Goal: Answer question/provide support: Share knowledge or assist other users

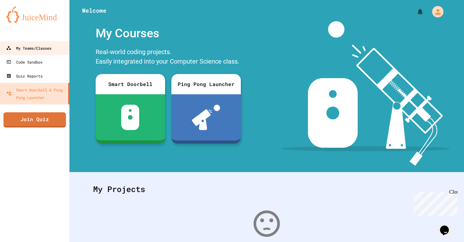
click at [23, 47] on div "My Teams/Classes" at bounding box center [28, 48] width 45 height 8
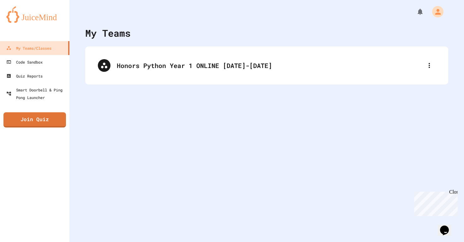
click at [224, 84] on div "Honors Python Year 1 ONLINE [DATE]-[DATE]" at bounding box center [266, 65] width 363 height 38
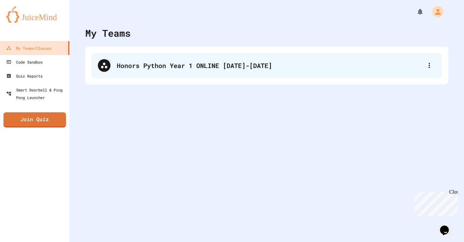
click at [224, 70] on div "Honors Python Year 1 ONLINE [DATE]-[DATE]" at bounding box center [267, 65] width 351 height 25
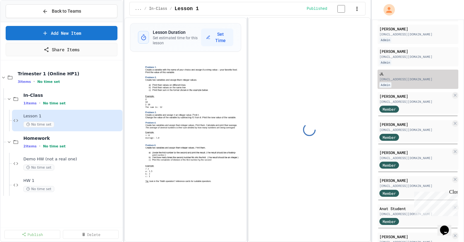
scroll to position [77, 0]
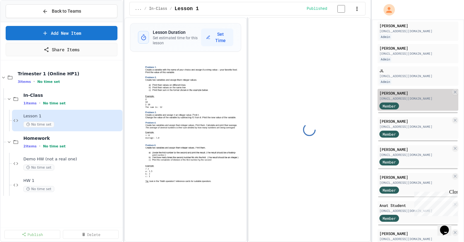
click at [410, 102] on div "Member" at bounding box center [396, 105] width 32 height 8
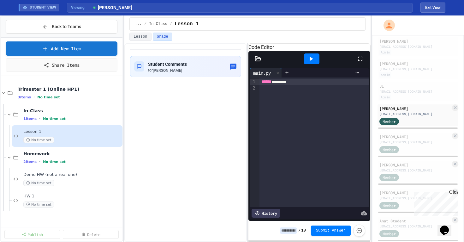
click at [257, 62] on icon at bounding box center [258, 59] width 6 height 6
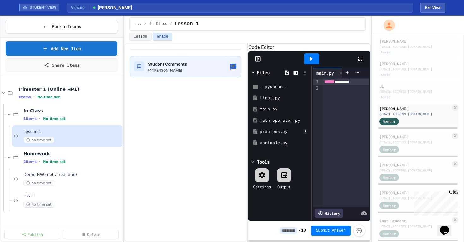
click at [282, 135] on div "problems.py" at bounding box center [281, 131] width 42 height 6
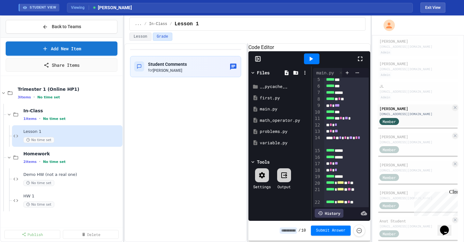
scroll to position [55, 0]
click at [420, 138] on div "[PERSON_NAME]" at bounding box center [415, 137] width 71 height 6
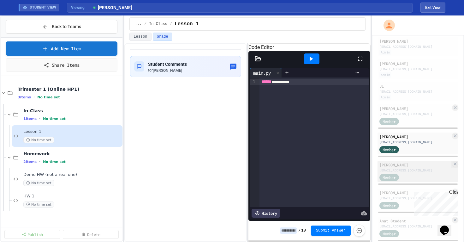
click at [407, 168] on div "[EMAIL_ADDRESS][DOMAIN_NAME]" at bounding box center [415, 170] width 71 height 5
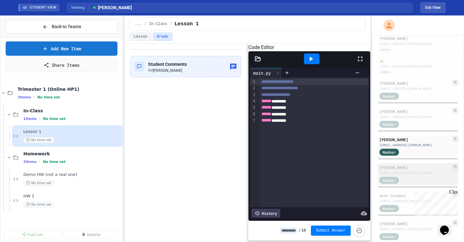
scroll to position [104, 0]
click at [411, 175] on div "Member" at bounding box center [396, 179] width 32 height 8
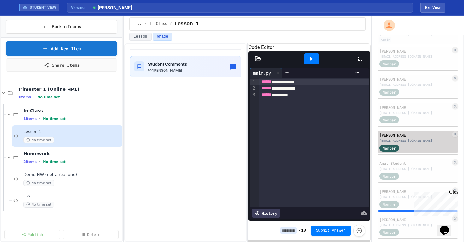
scroll to position [135, 0]
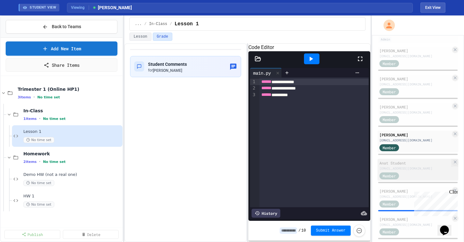
click at [412, 168] on div "[EMAIL_ADDRESS][DOMAIN_NAME]" at bounding box center [415, 168] width 71 height 5
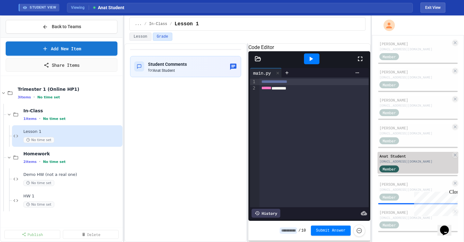
scroll to position [146, 0]
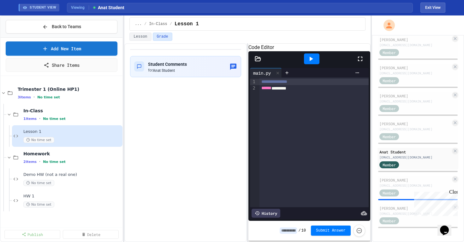
click at [258, 61] on icon at bounding box center [258, 58] width 5 height 4
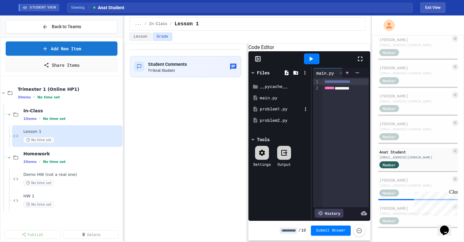
click at [282, 112] on div "problem1.py" at bounding box center [281, 109] width 42 height 6
click at [286, 124] on div "problem2.py" at bounding box center [281, 120] width 42 height 6
